Goal: Navigation & Orientation: Find specific page/section

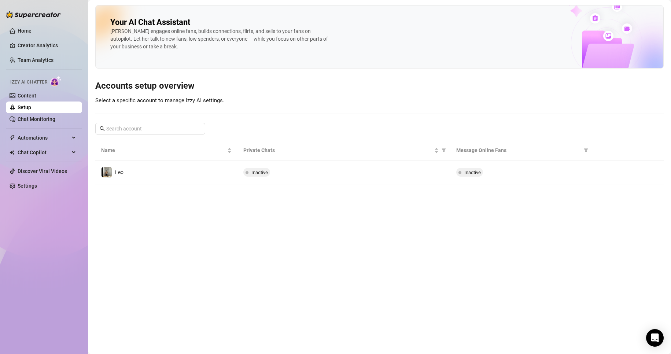
click at [34, 20] on div at bounding box center [33, 11] width 55 height 22
click at [32, 29] on link "Home" at bounding box center [25, 31] width 14 height 6
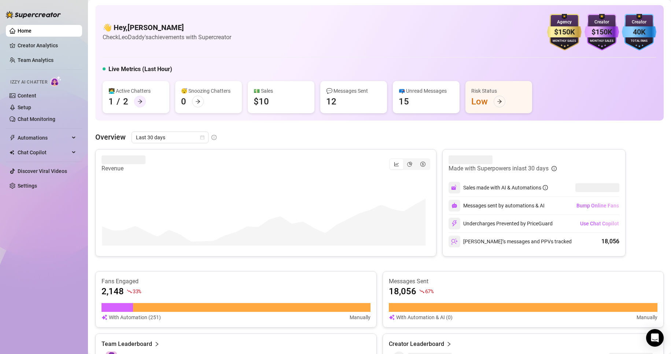
click at [140, 103] on icon "arrow-right" at bounding box center [139, 101] width 5 height 5
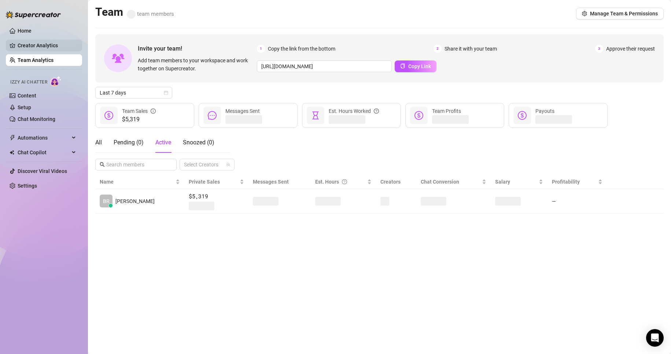
click at [49, 48] on link "Creator Analytics" at bounding box center [47, 46] width 59 height 12
